Goal: Task Accomplishment & Management: Complete application form

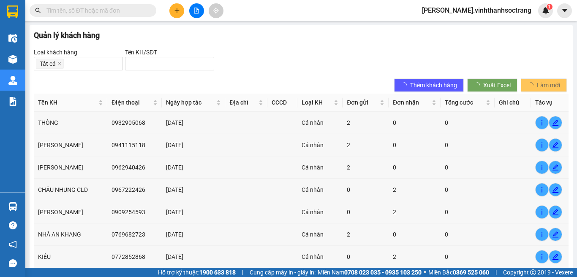
click at [183, 7] on button at bounding box center [176, 10] width 15 height 15
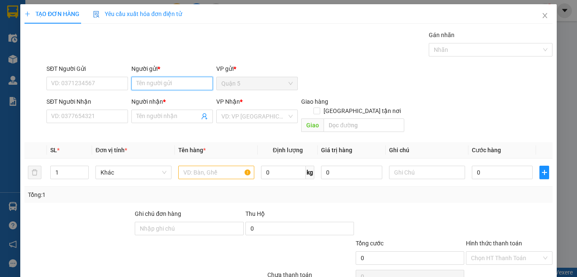
click at [157, 84] on input "Người gửi *" at bounding box center [171, 84] width 81 height 14
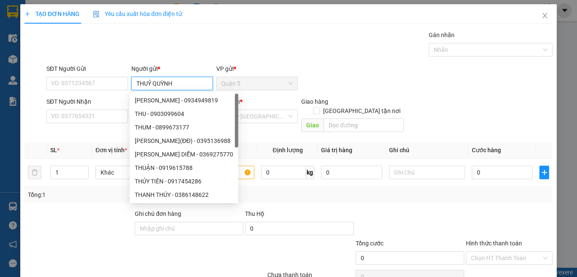
type input "THUỶ QUỲNH"
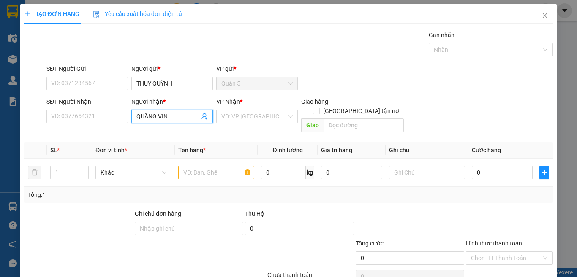
type input "QUÃNG VINH"
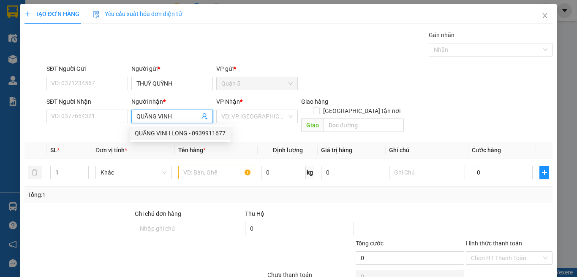
click at [187, 136] on div "QUÃNG VINH LONG - 0939911677" at bounding box center [180, 133] width 91 height 9
type input "0939911677"
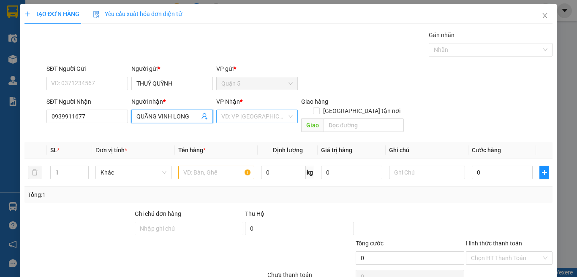
type input "QUÃNG VINH LONG"
click at [236, 115] on input "search" at bounding box center [253, 116] width 65 height 13
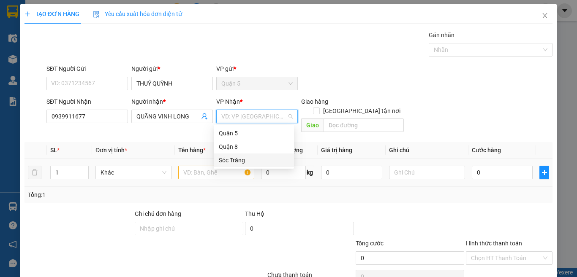
click at [228, 160] on div "Sóc Trăng" at bounding box center [254, 160] width 70 height 9
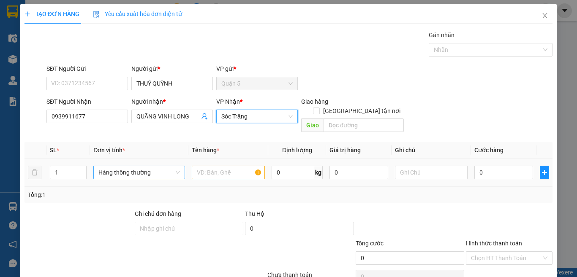
click at [143, 166] on span "Hàng thông thường" at bounding box center [138, 172] width 81 height 13
type input "T"
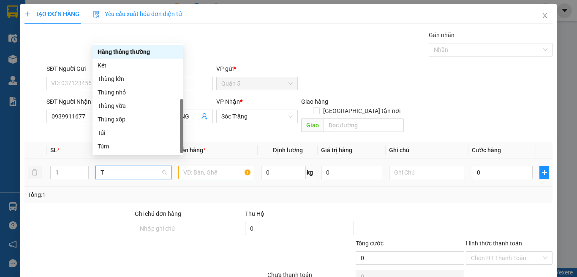
scroll to position [27, 0]
click at [123, 79] on div "Thùng lớn" at bounding box center [140, 78] width 81 height 9
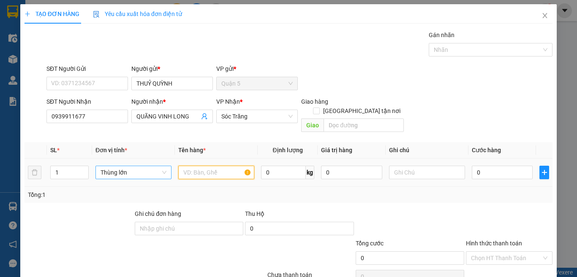
click at [200, 166] on input "text" at bounding box center [216, 173] width 76 height 14
type input "D"
type input "ĐC"
type input "40"
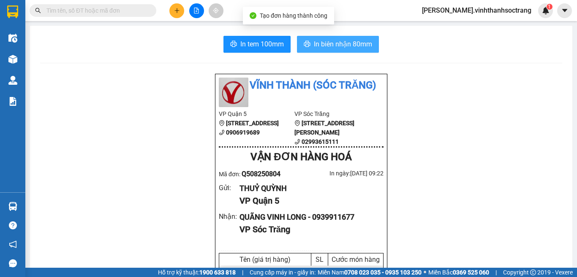
click at [338, 41] on span "In biên nhận 80mm" at bounding box center [343, 44] width 58 height 11
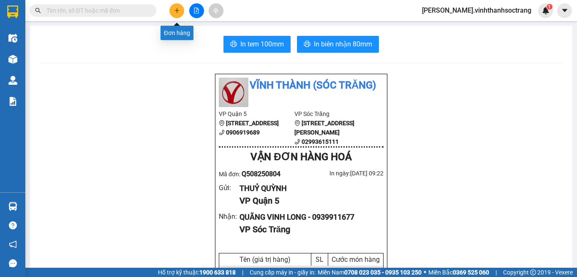
click at [172, 5] on button at bounding box center [176, 10] width 15 height 15
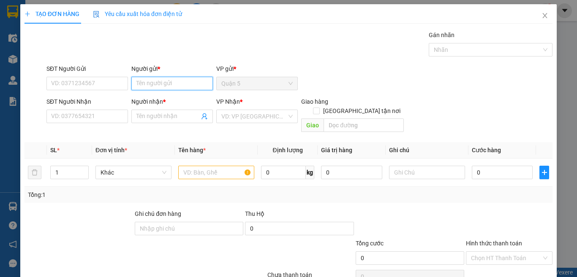
click at [154, 86] on input "Người gửi *" at bounding box center [171, 84] width 81 height 14
type input "THÔNG HOA"
type input "THẠI"
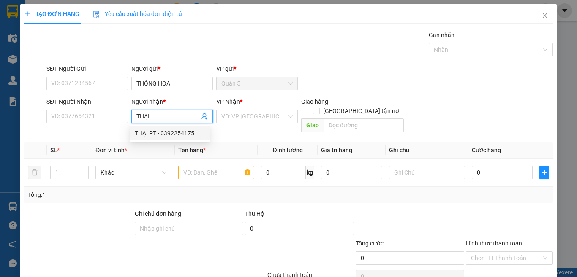
click at [159, 136] on div "THẠI PT - 0392254175" at bounding box center [170, 133] width 70 height 9
type input "0392254175"
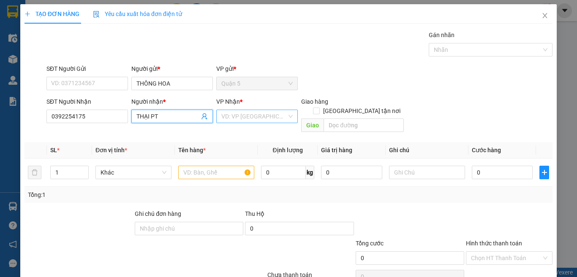
type input "THẠI PT"
click at [225, 119] on input "search" at bounding box center [253, 116] width 65 height 13
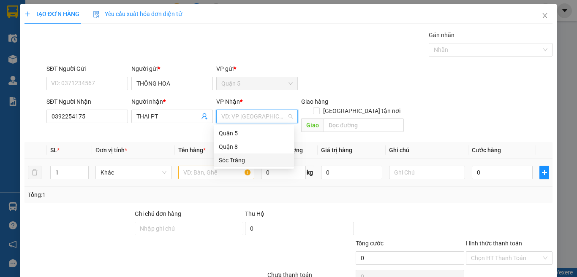
click at [240, 160] on div "Sóc Trăng" at bounding box center [254, 160] width 70 height 9
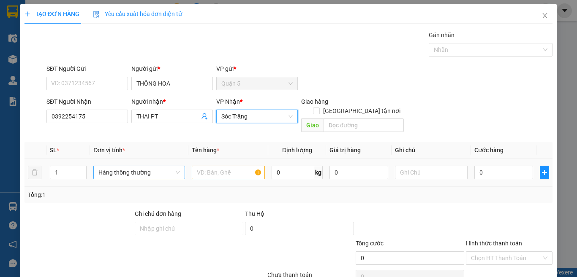
click at [146, 166] on span "Hàng thông thường" at bounding box center [138, 172] width 81 height 13
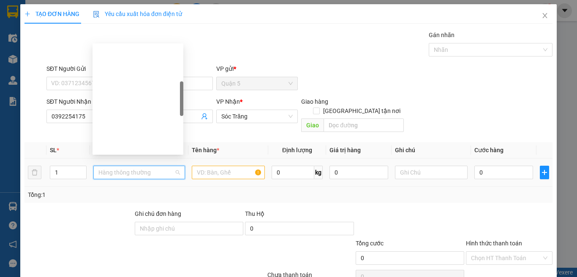
type input "T"
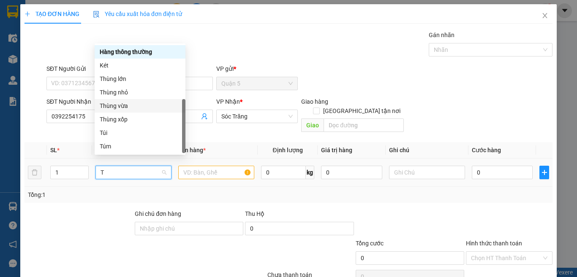
click at [129, 106] on div "Thùng vừa" at bounding box center [140, 105] width 81 height 9
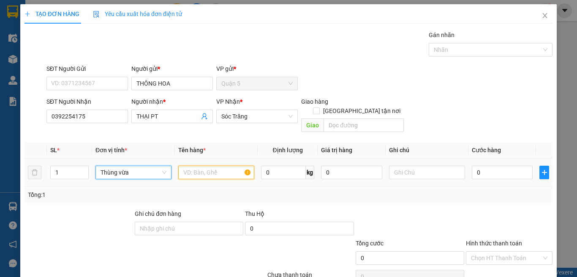
click at [200, 167] on input "text" at bounding box center [216, 173] width 76 height 14
type input "PT"
type input "30"
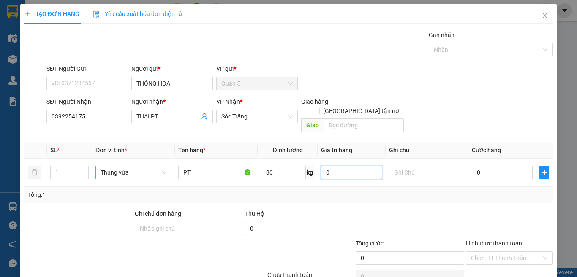
scroll to position [35, 0]
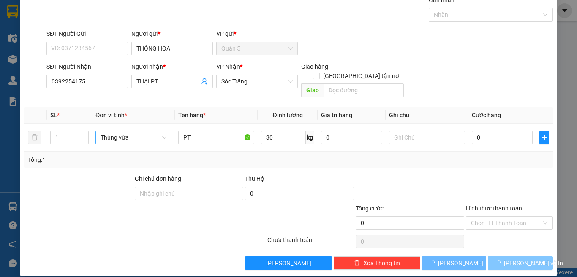
click at [496, 257] on button "Lưu và In" at bounding box center [520, 264] width 65 height 14
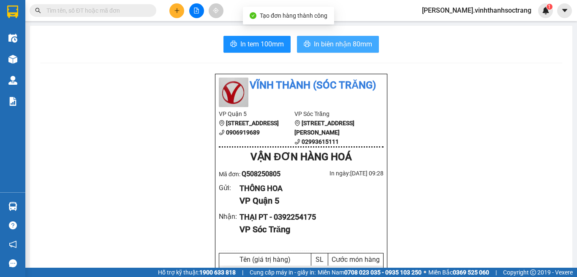
click at [347, 52] on button "In biên nhận 80mm" at bounding box center [338, 44] width 82 height 17
drag, startPoint x: 347, startPoint y: 50, endPoint x: 331, endPoint y: 74, distance: 28.8
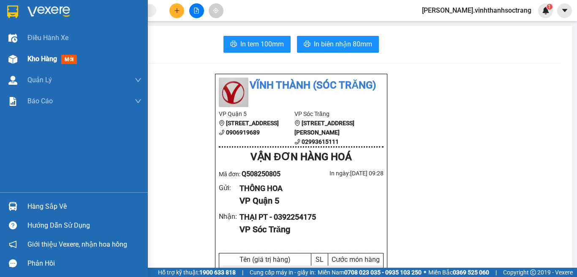
click at [17, 58] on div at bounding box center [12, 59] width 15 height 15
